Goal: Task Accomplishment & Management: Manage account settings

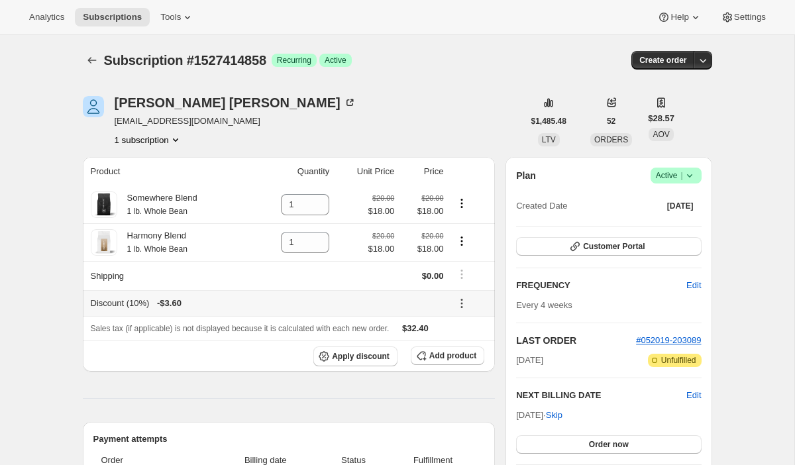
click at [463, 304] on icon at bounding box center [462, 304] width 2 height 2
click at [466, 351] on span "Remove" at bounding box center [469, 352] width 32 height 10
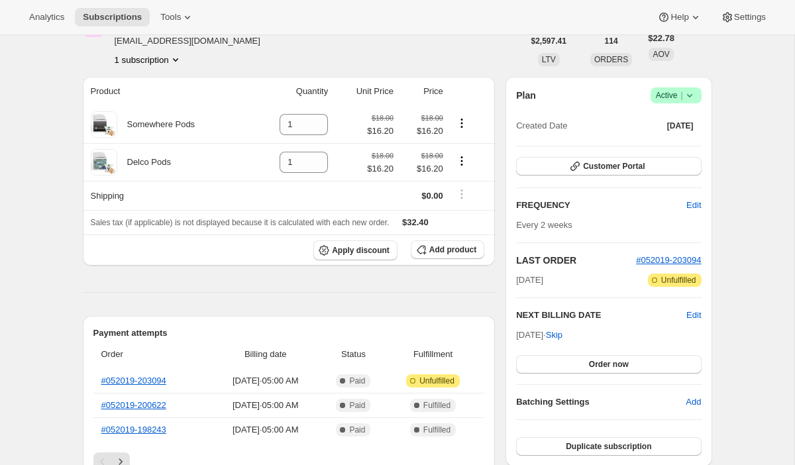
scroll to position [83, 0]
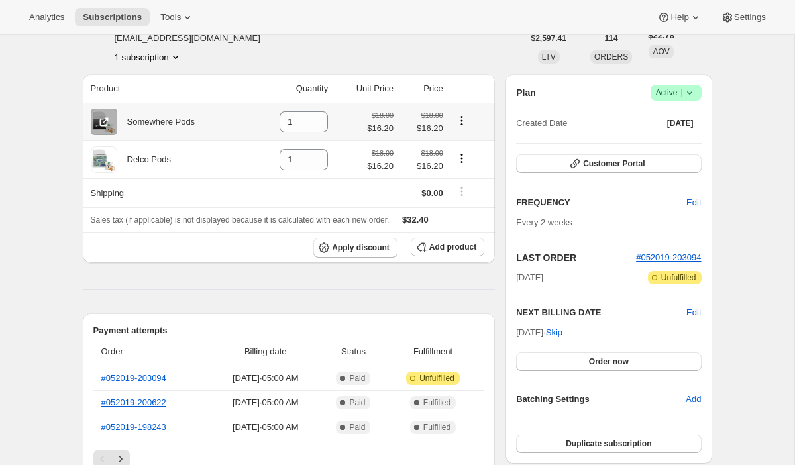
click at [462, 121] on icon "Product actions" at bounding box center [461, 120] width 13 height 13
click at [483, 56] on div "Kendra Caban naback@yahoo.com 1 subscription" at bounding box center [303, 38] width 441 height 50
click at [444, 248] on span "Add product" at bounding box center [453, 247] width 47 height 11
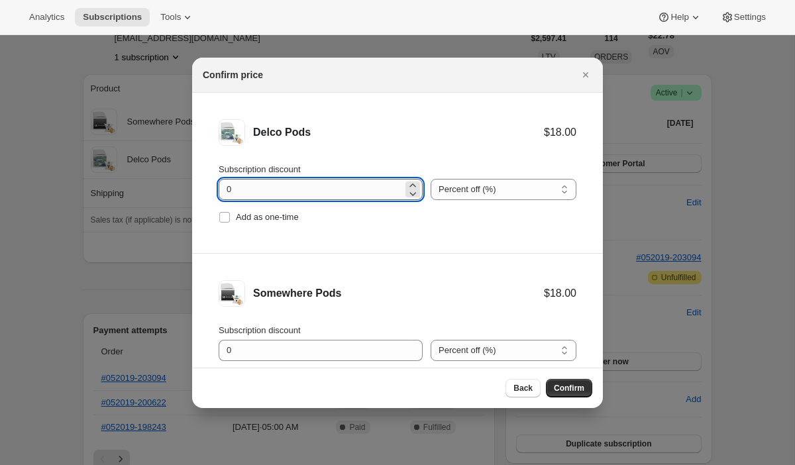
click at [321, 192] on input "0" at bounding box center [311, 189] width 184 height 21
type input "10"
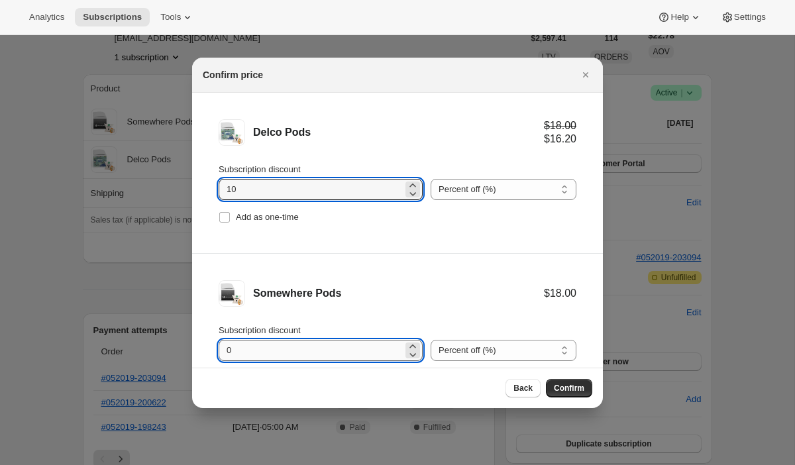
click at [293, 348] on input "0" at bounding box center [311, 350] width 184 height 21
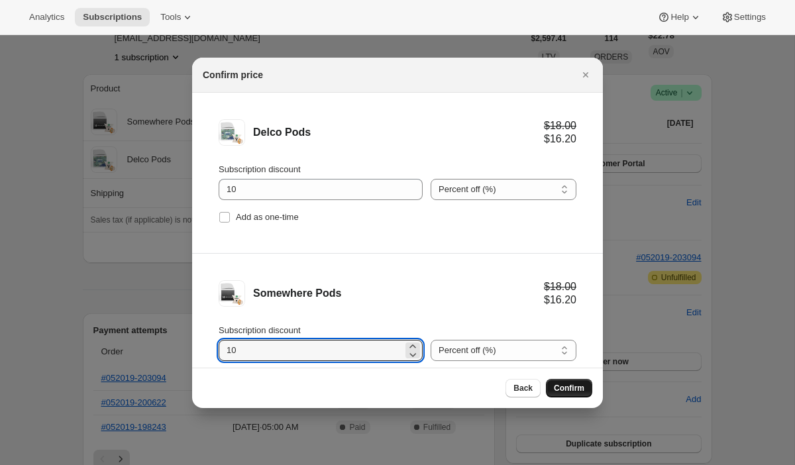
type input "10"
click at [575, 391] on span "Confirm" at bounding box center [569, 388] width 30 height 11
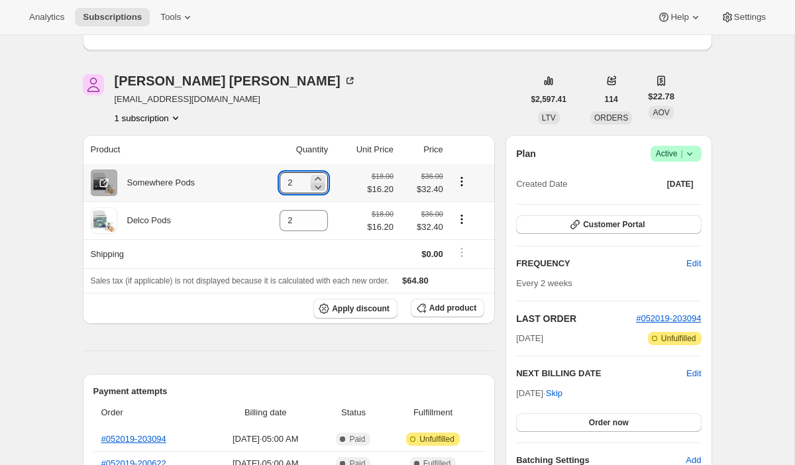
click at [317, 186] on icon at bounding box center [318, 186] width 13 height 13
type input "1"
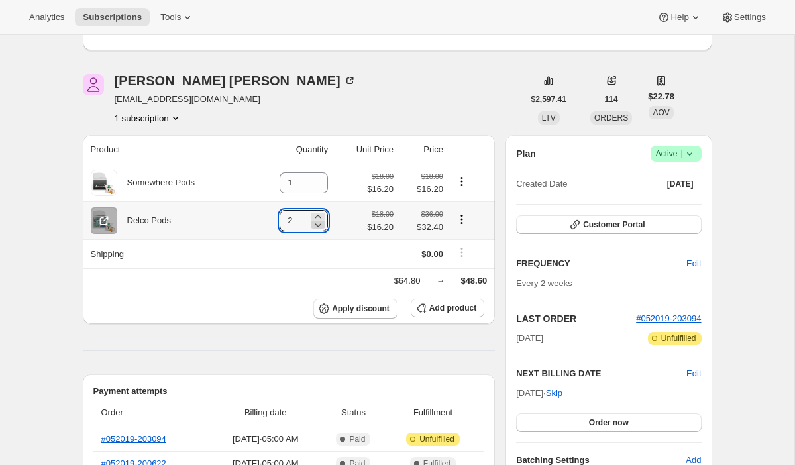
click at [316, 225] on icon at bounding box center [318, 224] width 13 height 13
type input "1"
type input "2"
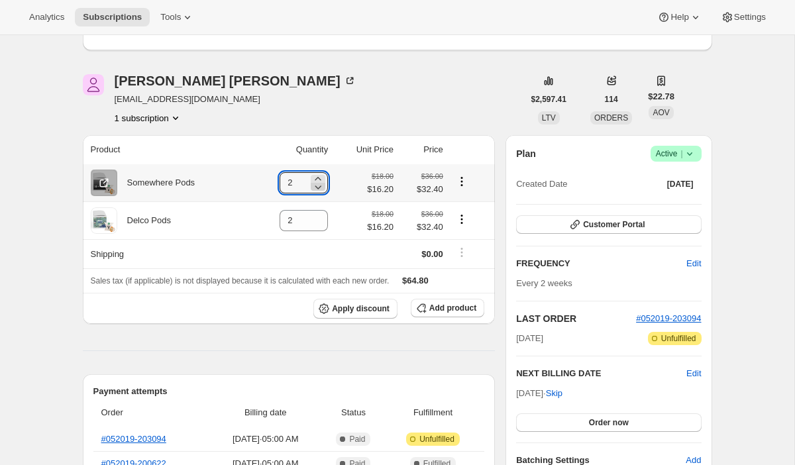
click at [318, 190] on icon at bounding box center [318, 186] width 13 height 13
type input "1"
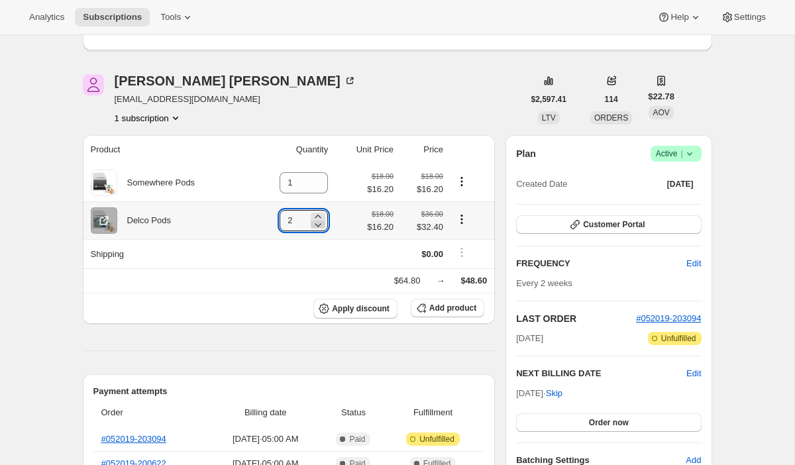
click at [317, 225] on icon at bounding box center [318, 224] width 13 height 13
type input "1"
